Goal: Task Accomplishment & Management: Manage account settings

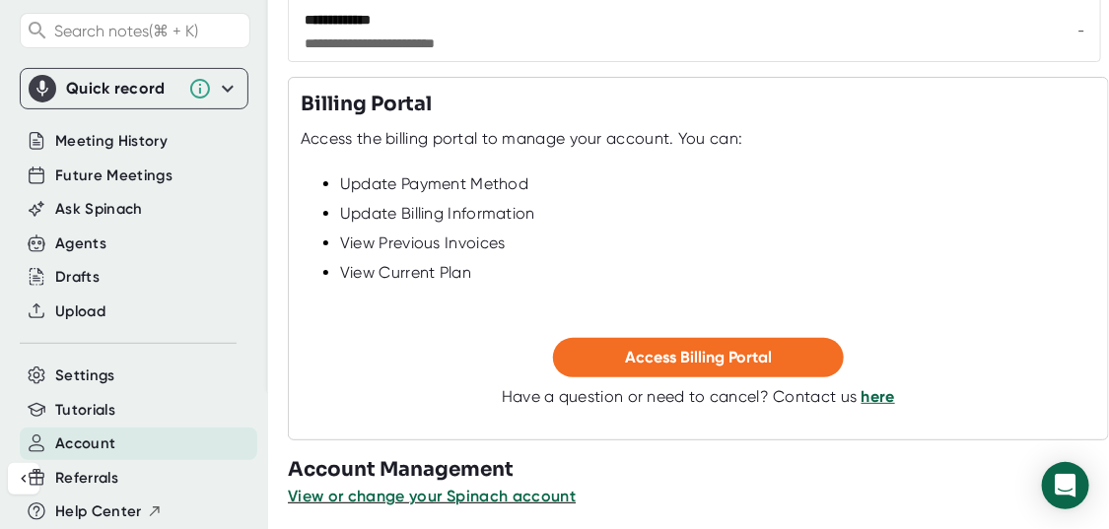
scroll to position [609, 0]
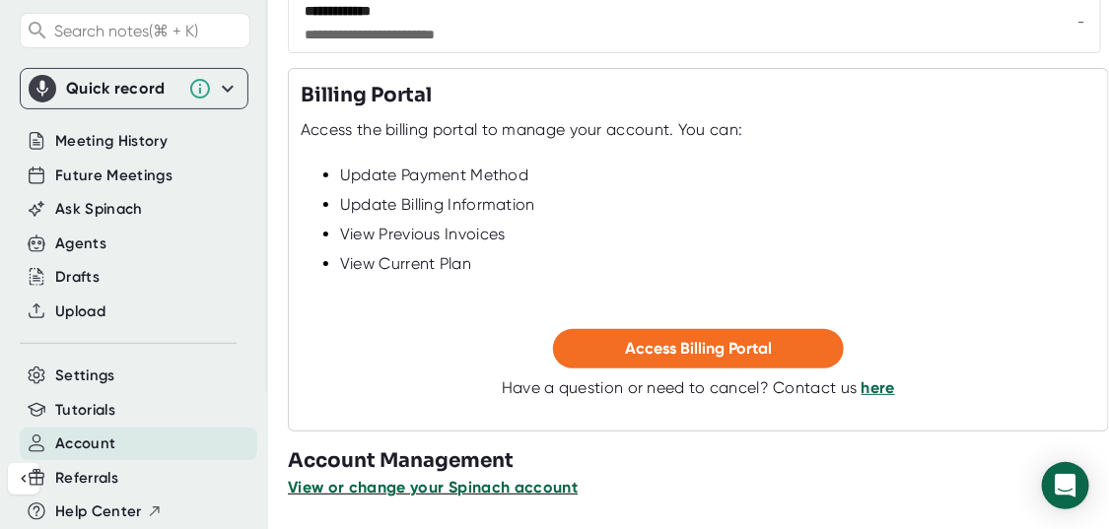
click at [559, 490] on span "View or change your Spinach account" at bounding box center [433, 487] width 290 height 19
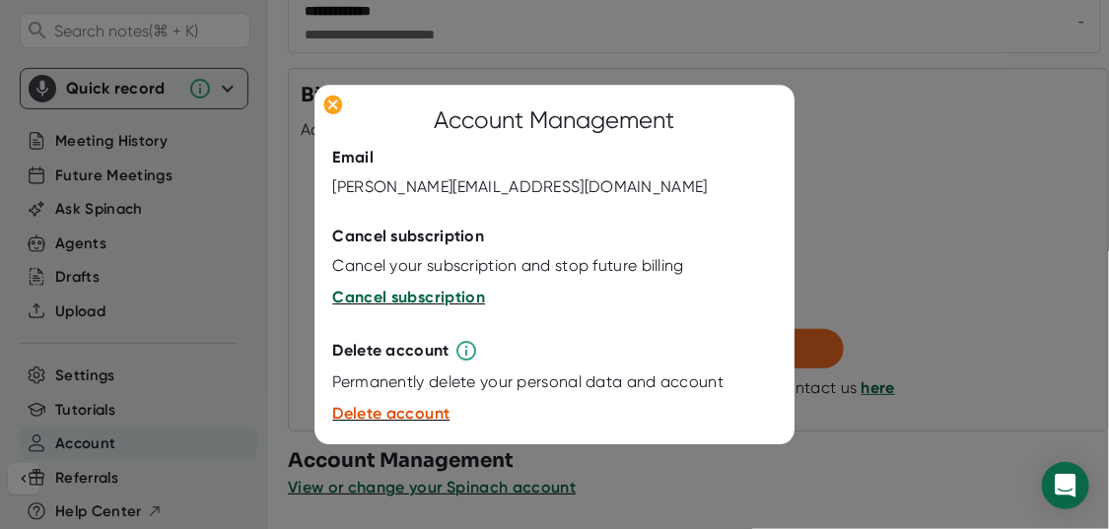
click at [436, 295] on span "Cancel subscription" at bounding box center [409, 298] width 153 height 19
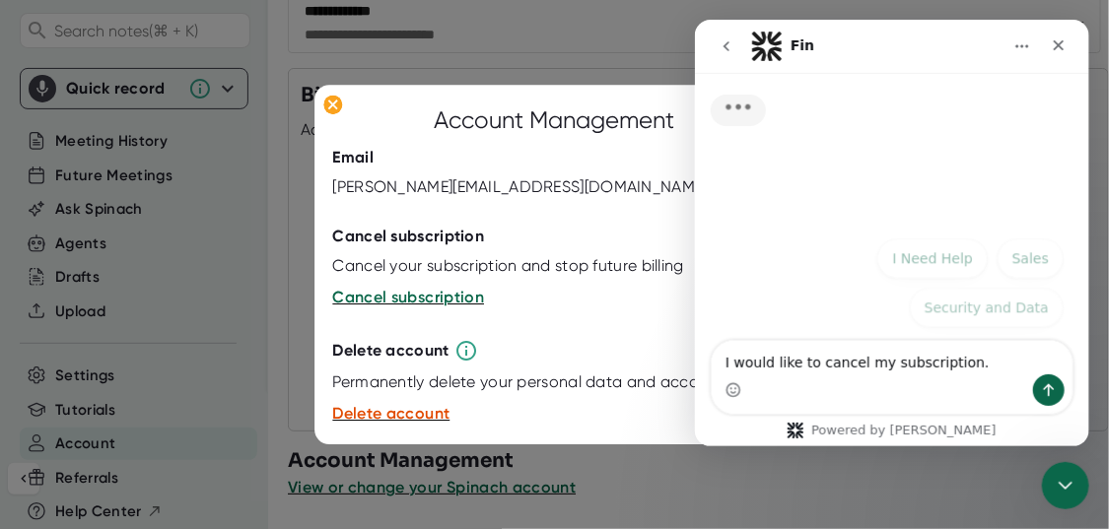
scroll to position [0, 0]
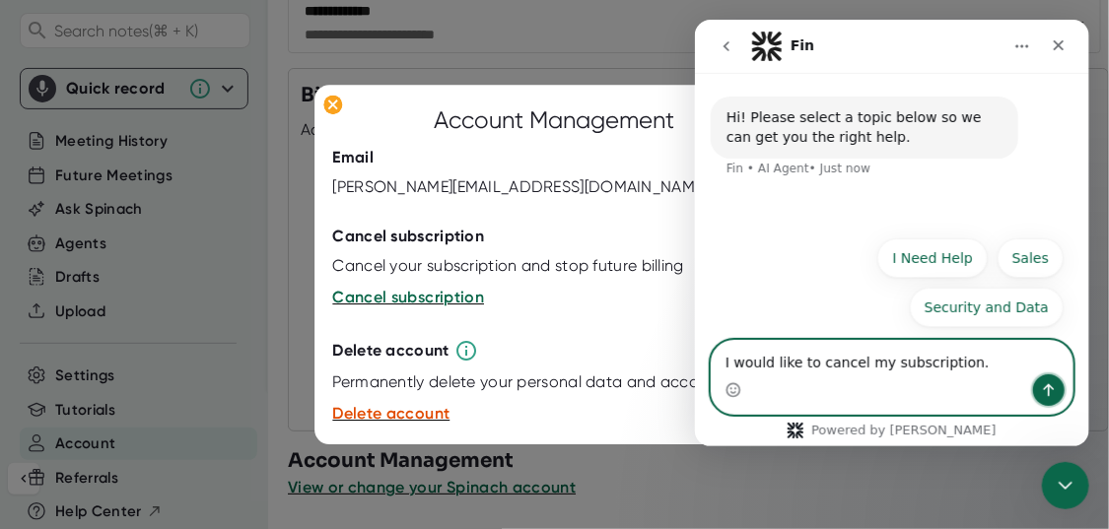
click at [1047, 389] on icon "Send a message…" at bounding box center [1048, 389] width 11 height 13
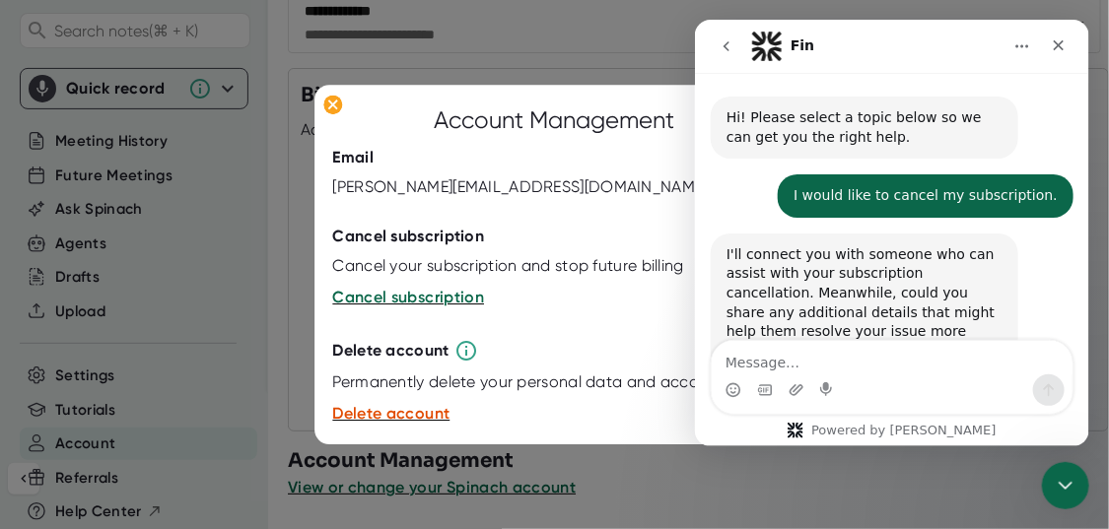
scroll to position [53, 0]
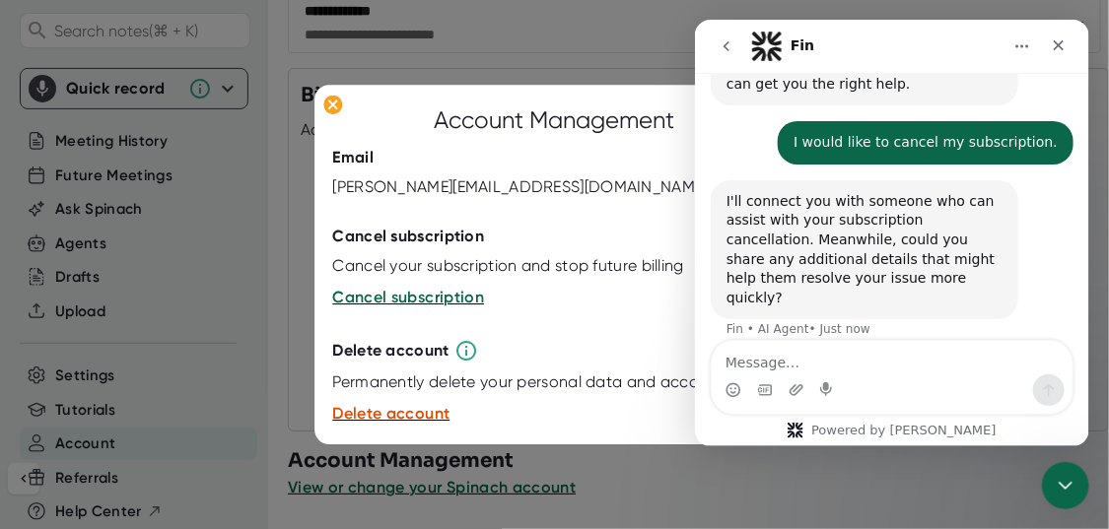
click at [749, 366] on textarea "Message…" at bounding box center [891, 357] width 361 height 34
type textarea "it works great, we just dont use it very much"
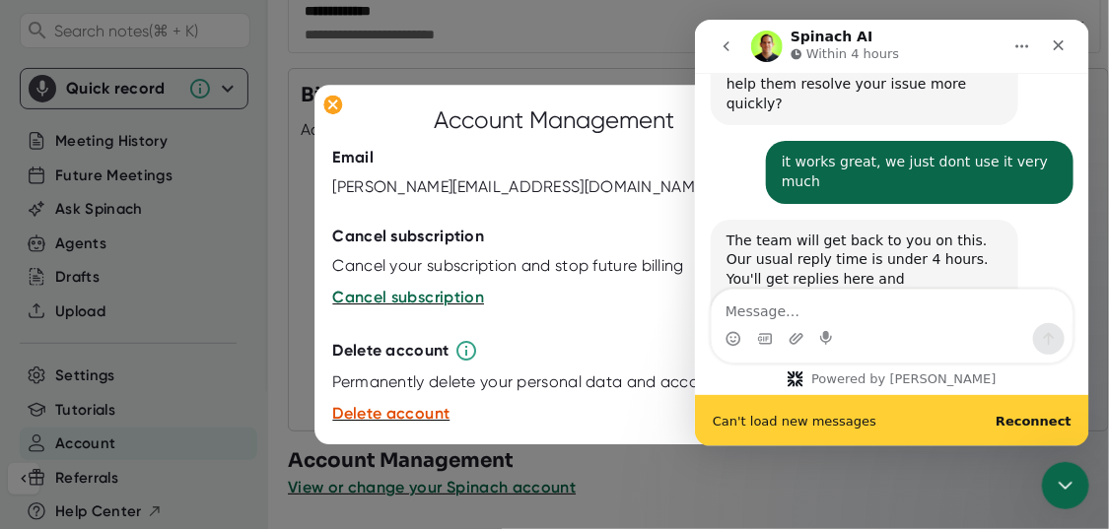
scroll to position [299, 0]
